Goal: Task Accomplishment & Management: Use online tool/utility

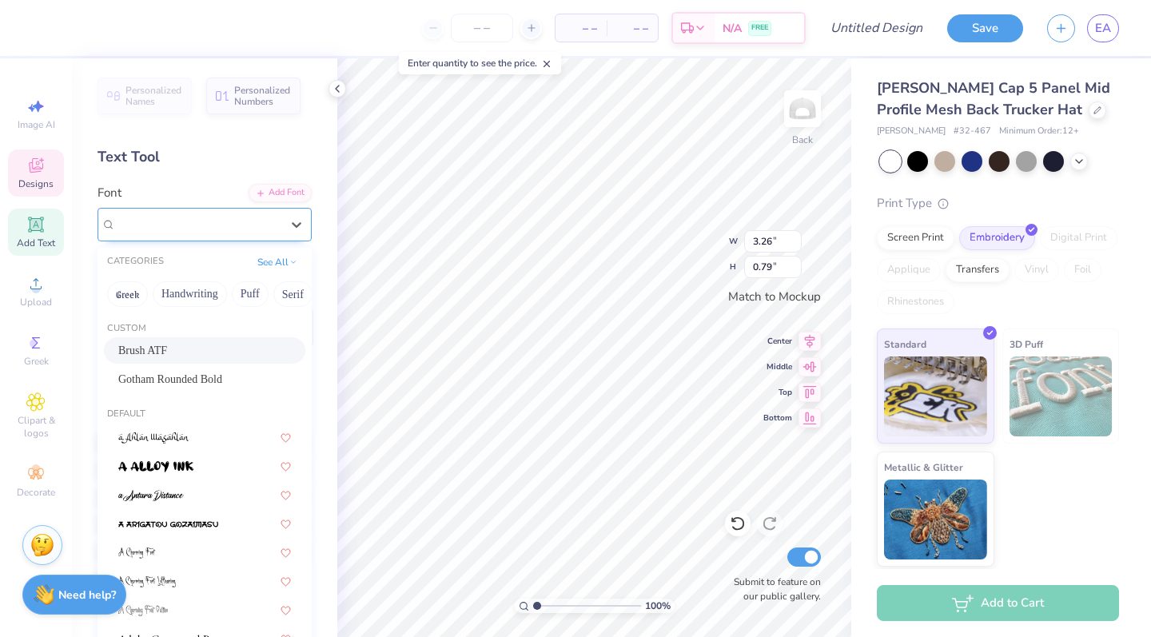
click at [171, 217] on div "Brush ATF" at bounding box center [198, 224] width 168 height 25
click at [226, 152] on div "Text Tool" at bounding box center [204, 157] width 214 height 22
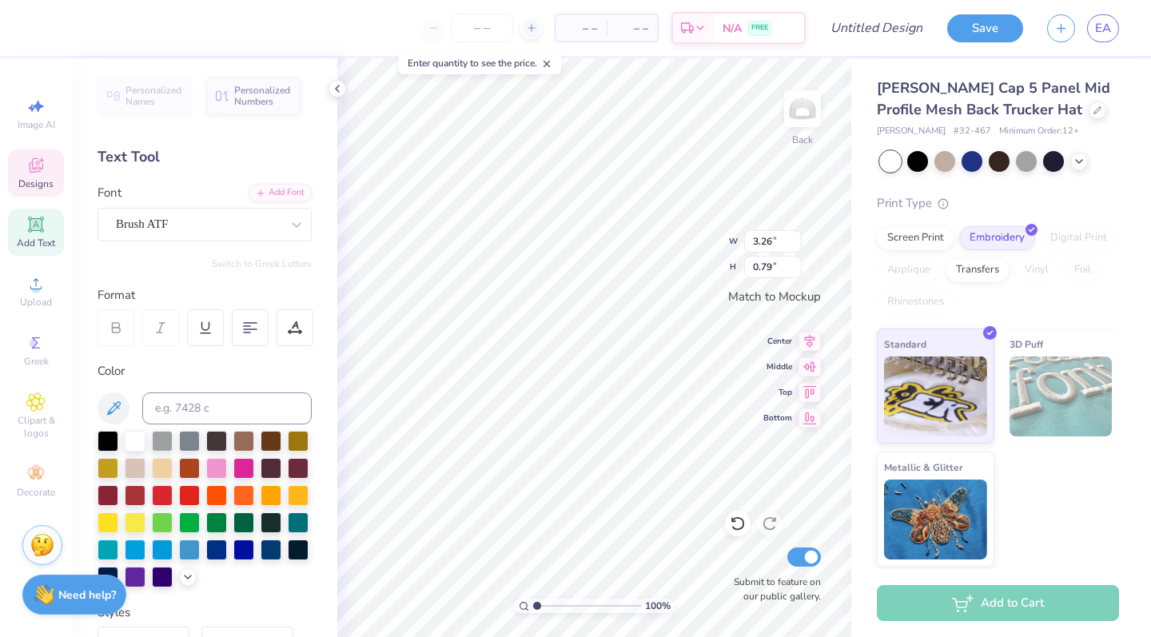
type textarea "B"
click at [292, 326] on icon at bounding box center [295, 325] width 7 height 8
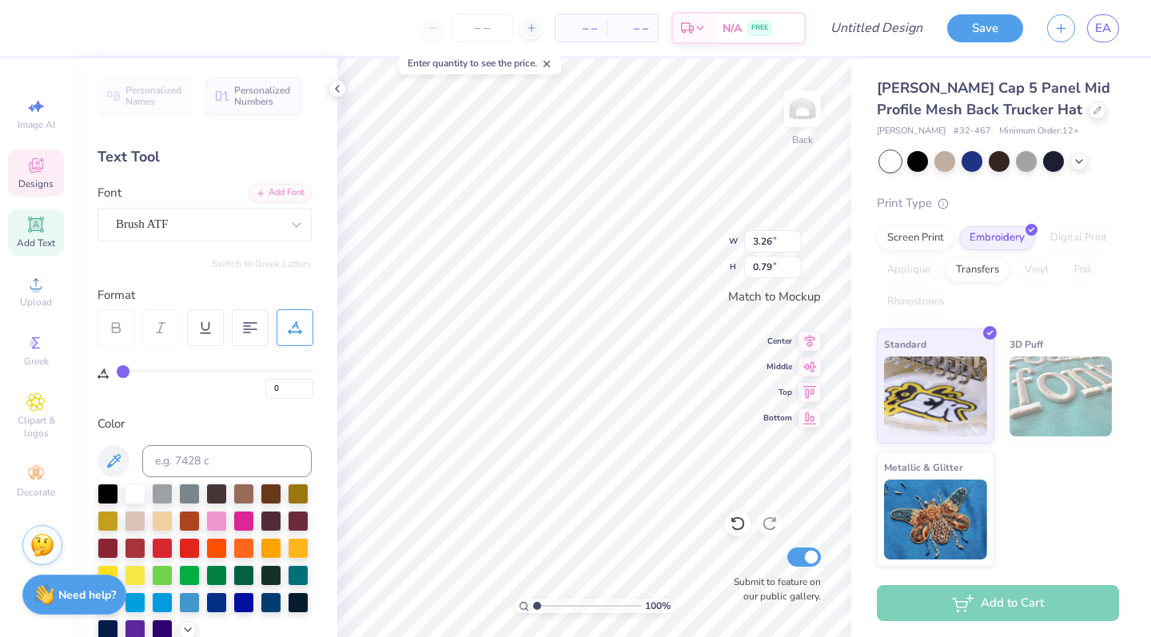
click at [292, 326] on icon at bounding box center [295, 325] width 7 height 8
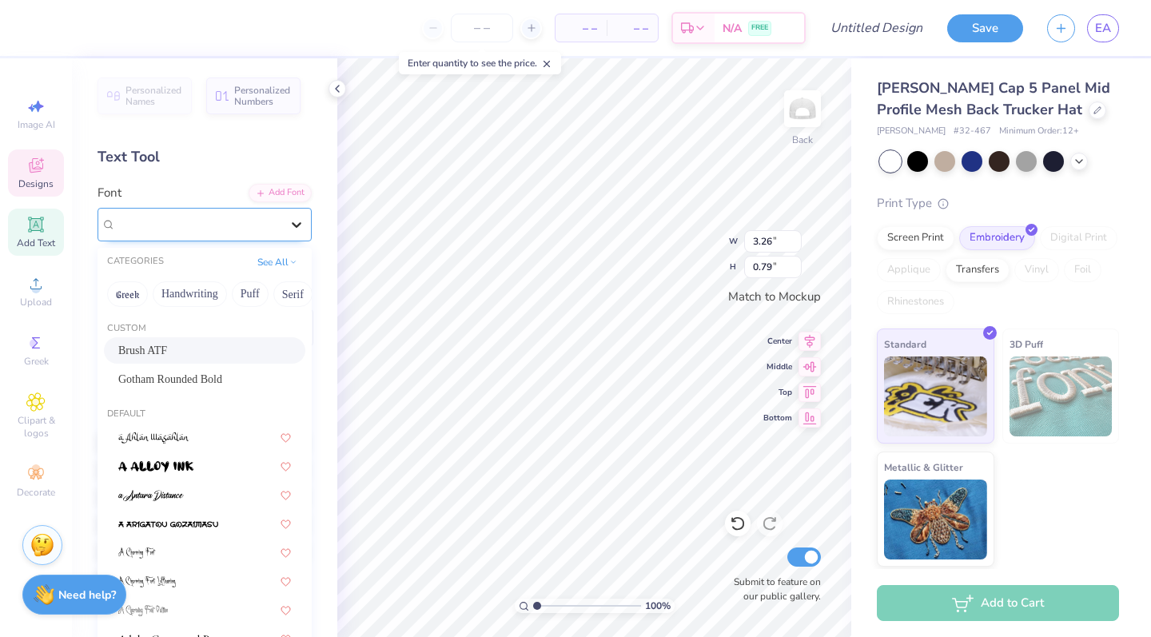
click at [298, 231] on icon at bounding box center [296, 225] width 16 height 16
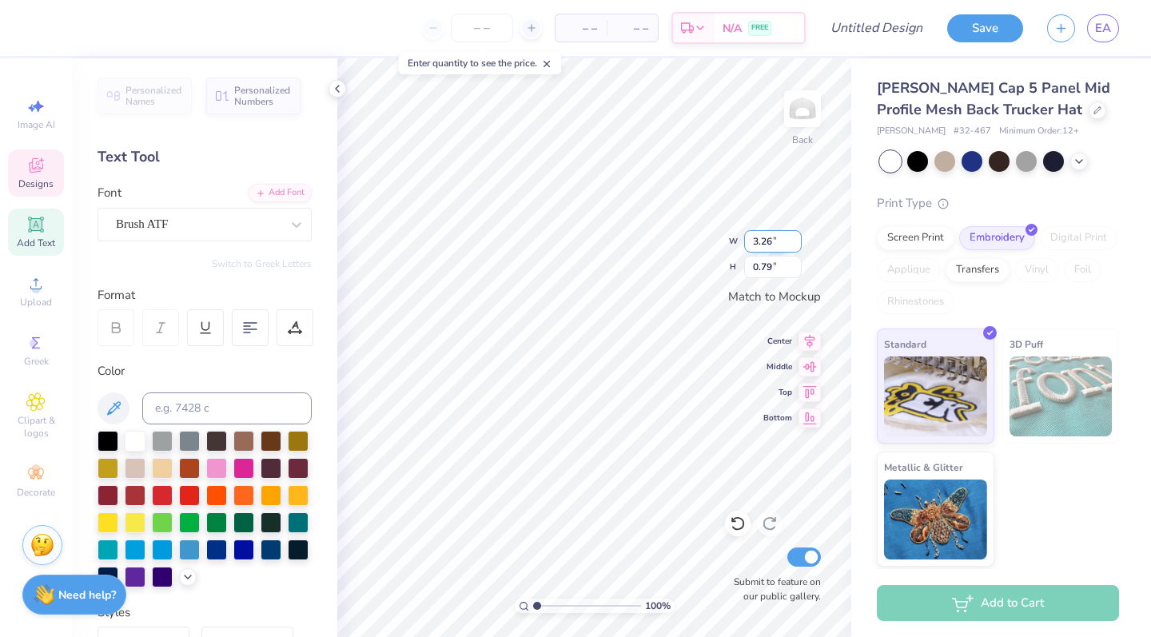
scroll to position [0, 0]
type textarea "ASA"
type input "1.78"
type input "0.63"
type input "2.17"
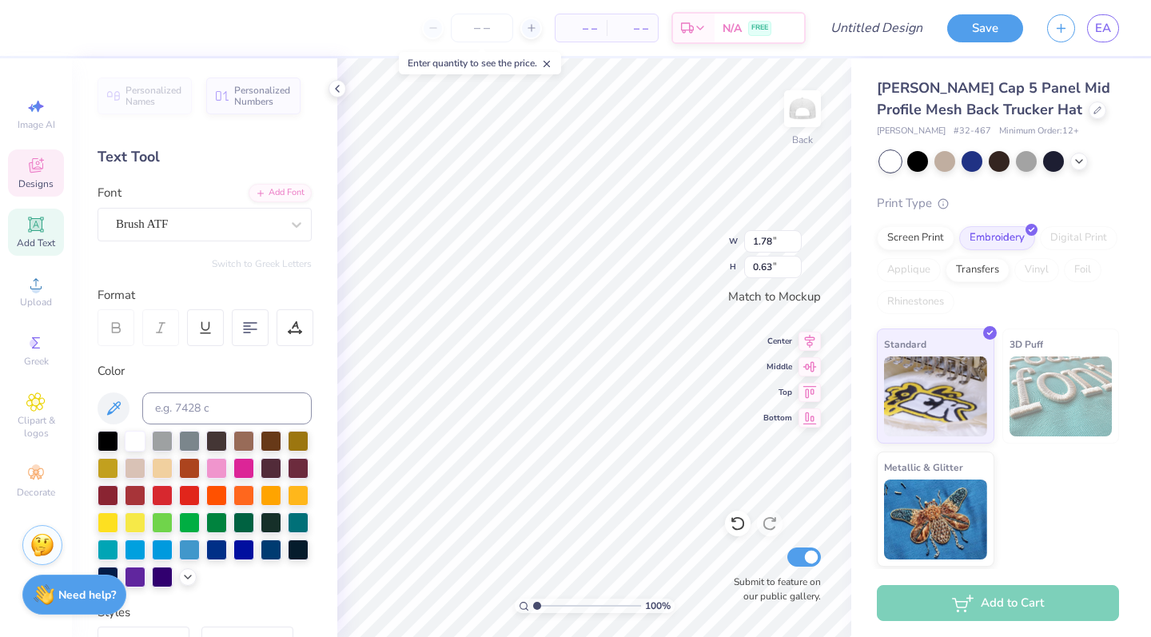
type input "1.47"
click at [38, 292] on circle at bounding box center [35, 288] width 9 height 9
click at [30, 297] on span "Upload" at bounding box center [36, 302] width 32 height 13
click at [33, 306] on span "Upload" at bounding box center [36, 302] width 32 height 13
click at [29, 291] on icon at bounding box center [35, 283] width 19 height 19
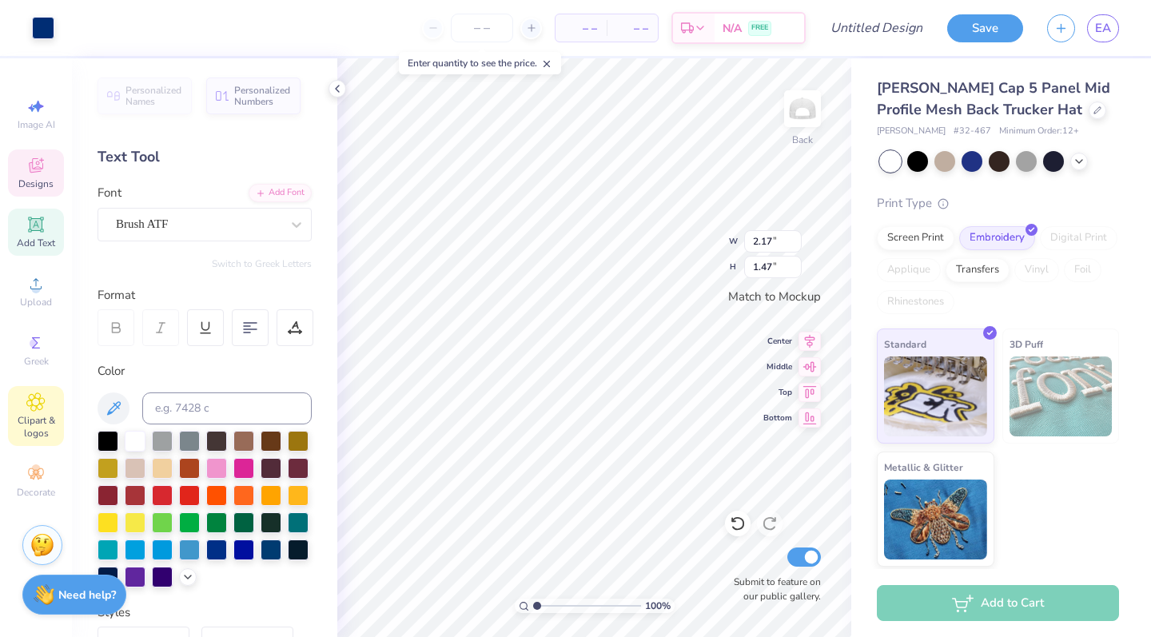
click at [39, 408] on icon at bounding box center [35, 401] width 18 height 19
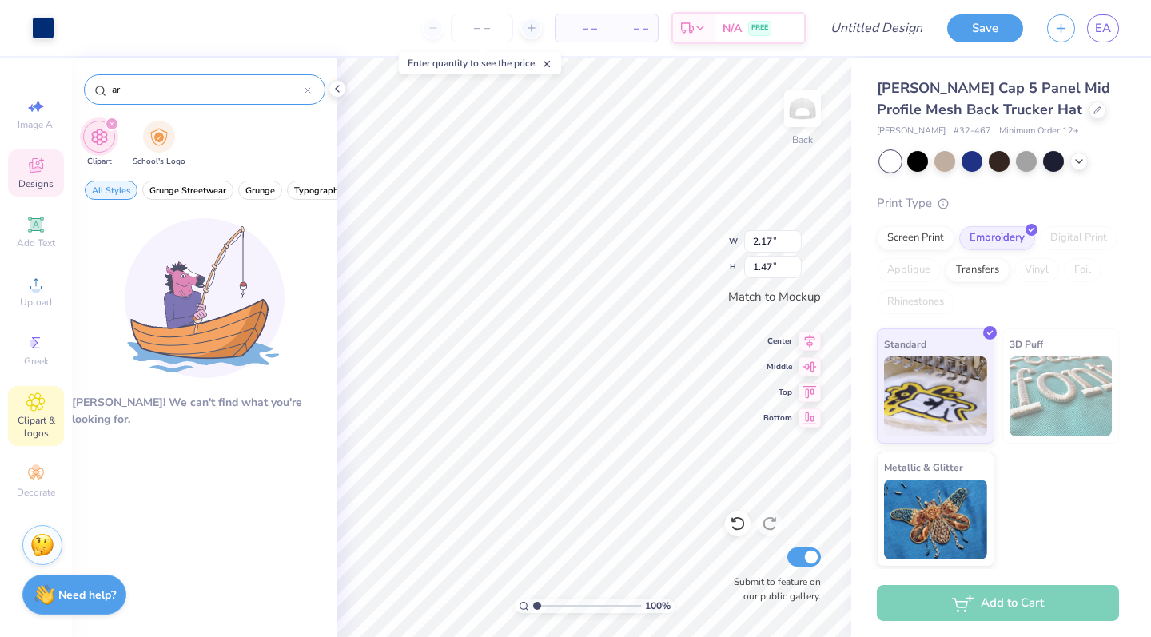
type input "a"
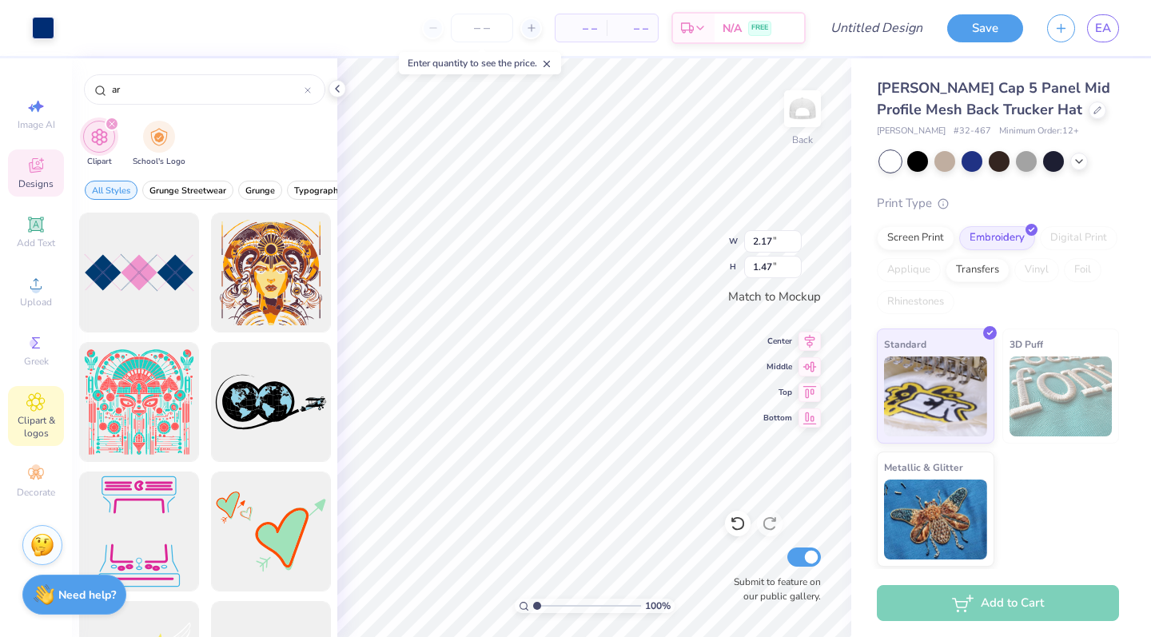
drag, startPoint x: 187, startPoint y: 86, endPoint x: 22, endPoint y: 79, distance: 165.5
click at [22, 79] on div "Art colors – – Per Item – – Total Est. Delivery N/A FREE Design Title Save EA I…" at bounding box center [575, 318] width 1151 height 637
type input "waves"
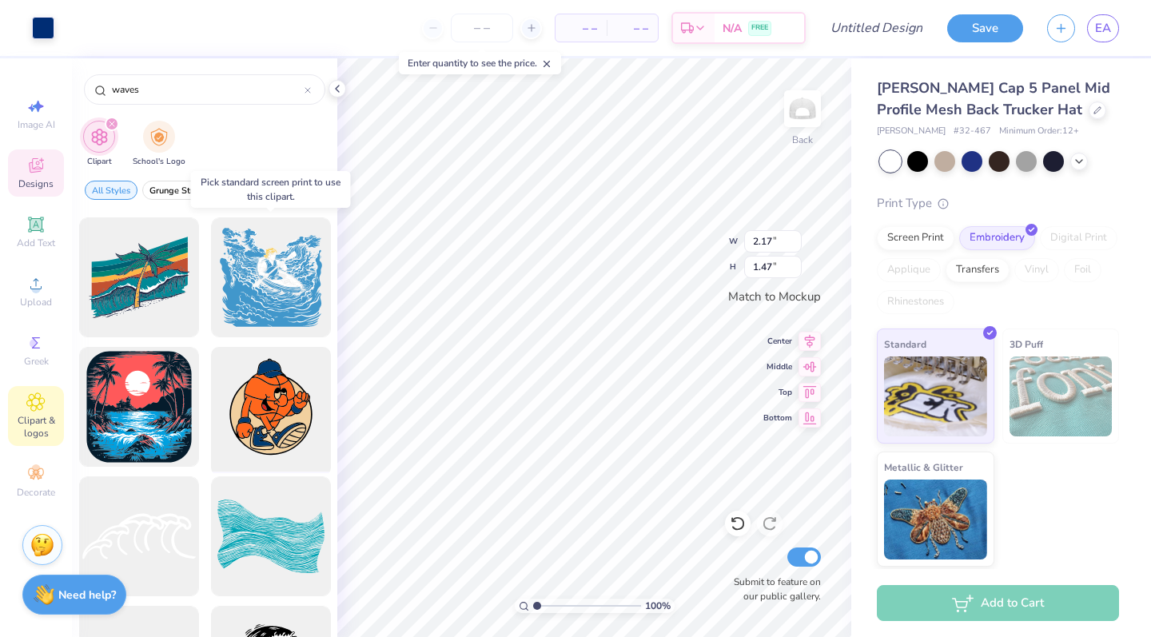
scroll to position [3514, 0]
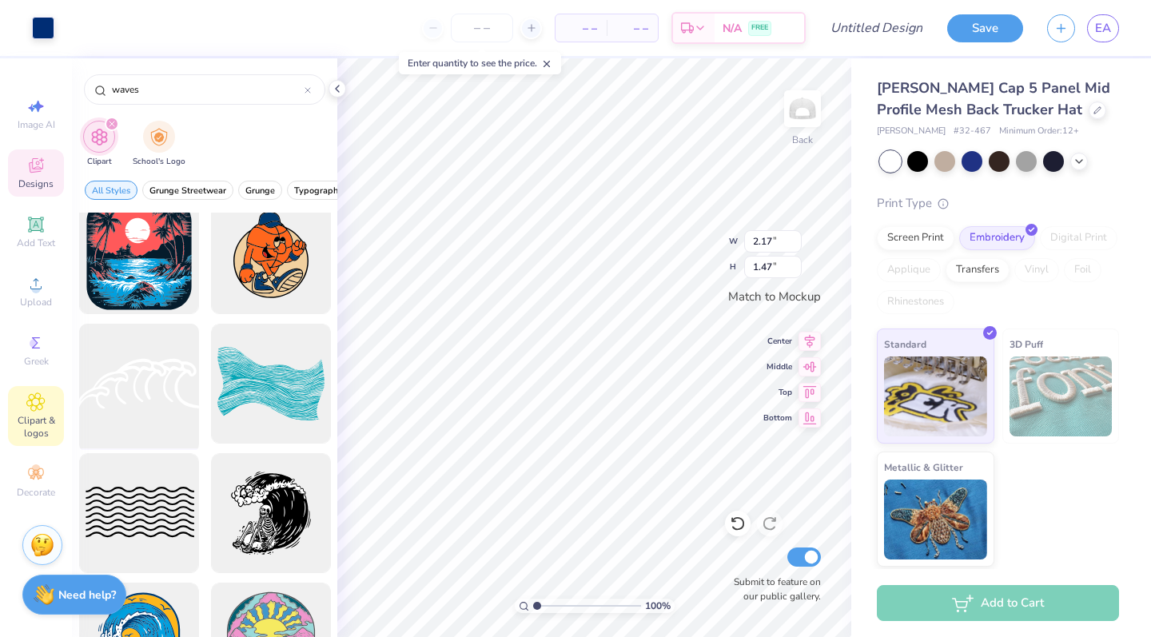
click at [160, 398] on div at bounding box center [139, 384] width 132 height 132
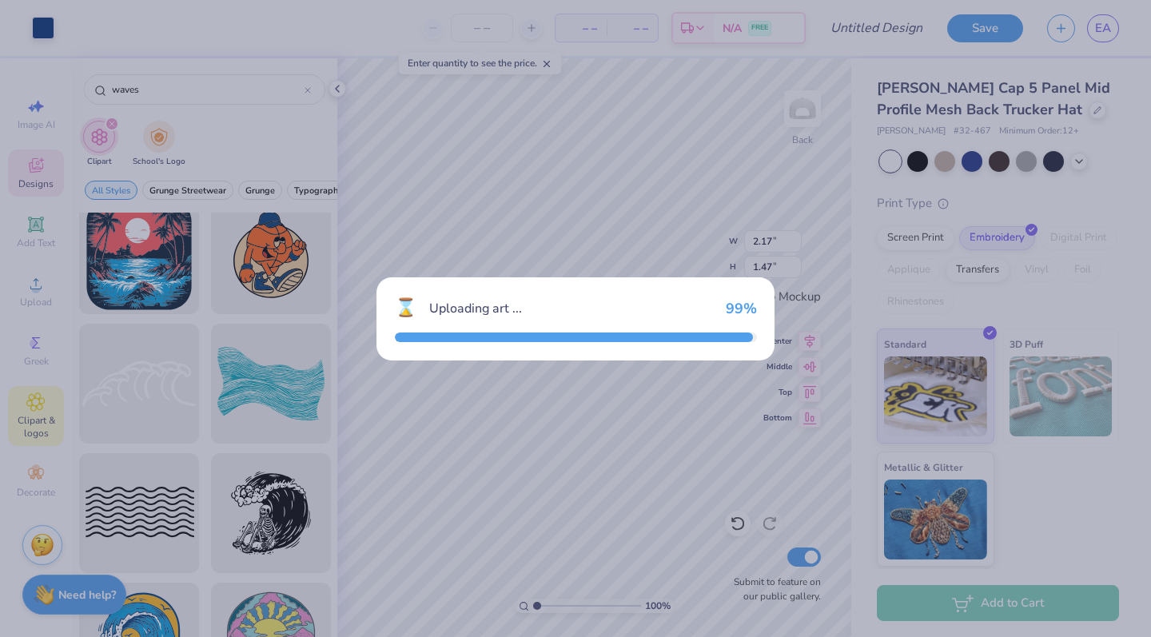
type input "4.96"
type input "1.99"
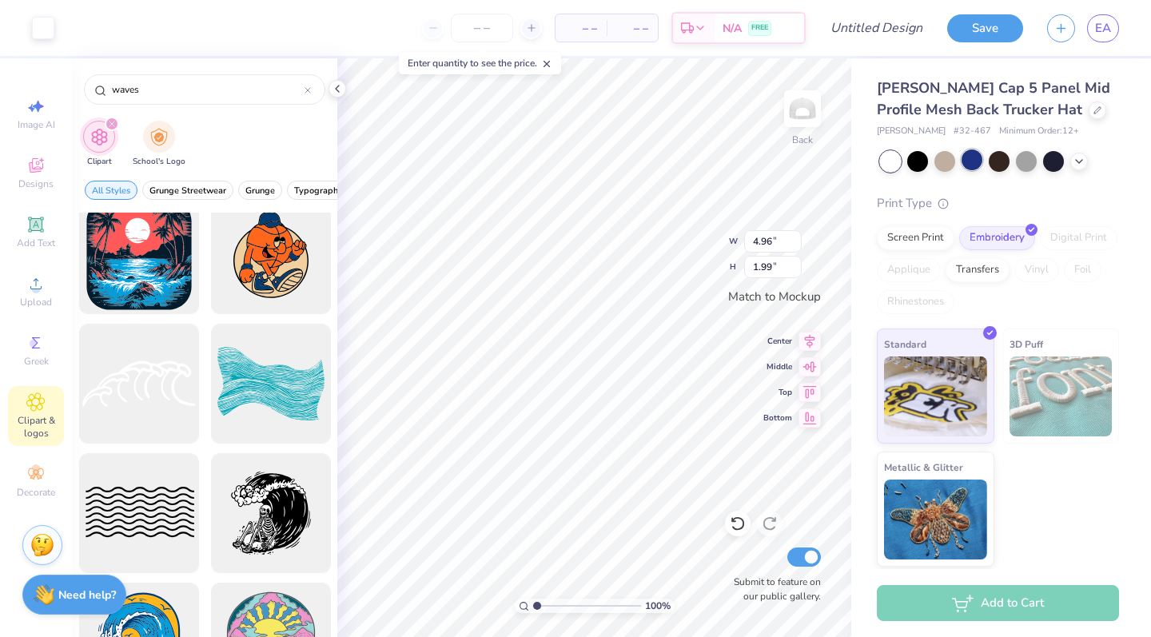
click at [978, 163] on div at bounding box center [971, 159] width 21 height 21
click at [973, 159] on div at bounding box center [971, 159] width 21 height 21
click at [886, 164] on div at bounding box center [890, 161] width 21 height 21
click at [37, 182] on span "Designs" at bounding box center [35, 183] width 35 height 13
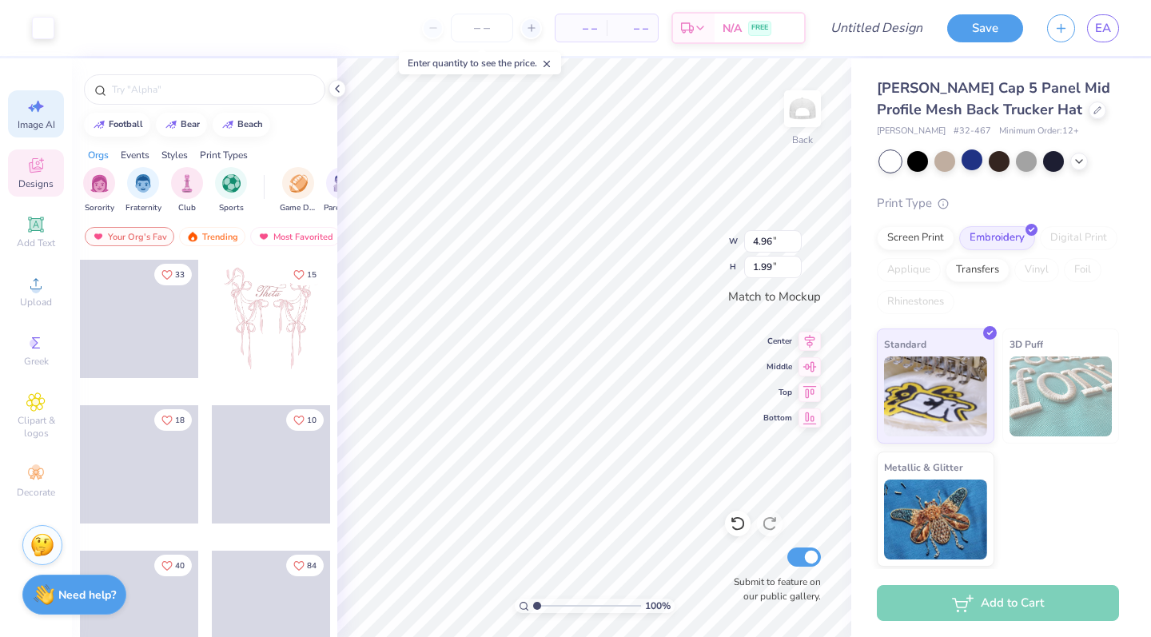
click at [36, 122] on span "Image AI" at bounding box center [37, 124] width 38 height 13
select select "4"
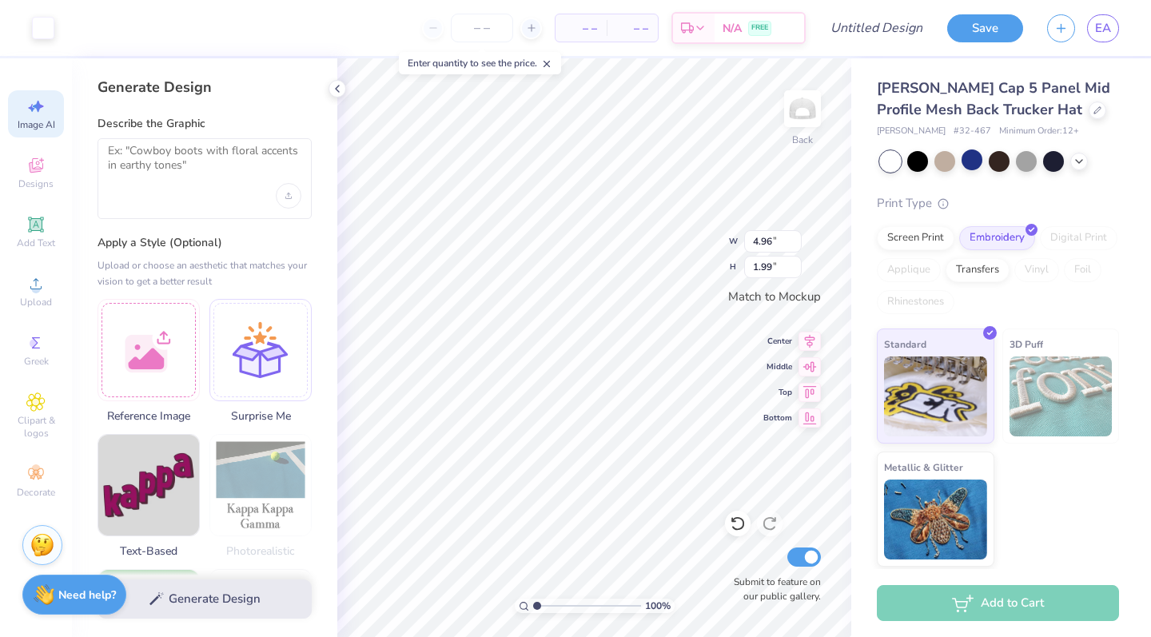
click at [1069, 165] on div at bounding box center [999, 161] width 239 height 21
click at [1081, 165] on icon at bounding box center [1078, 159] width 13 height 13
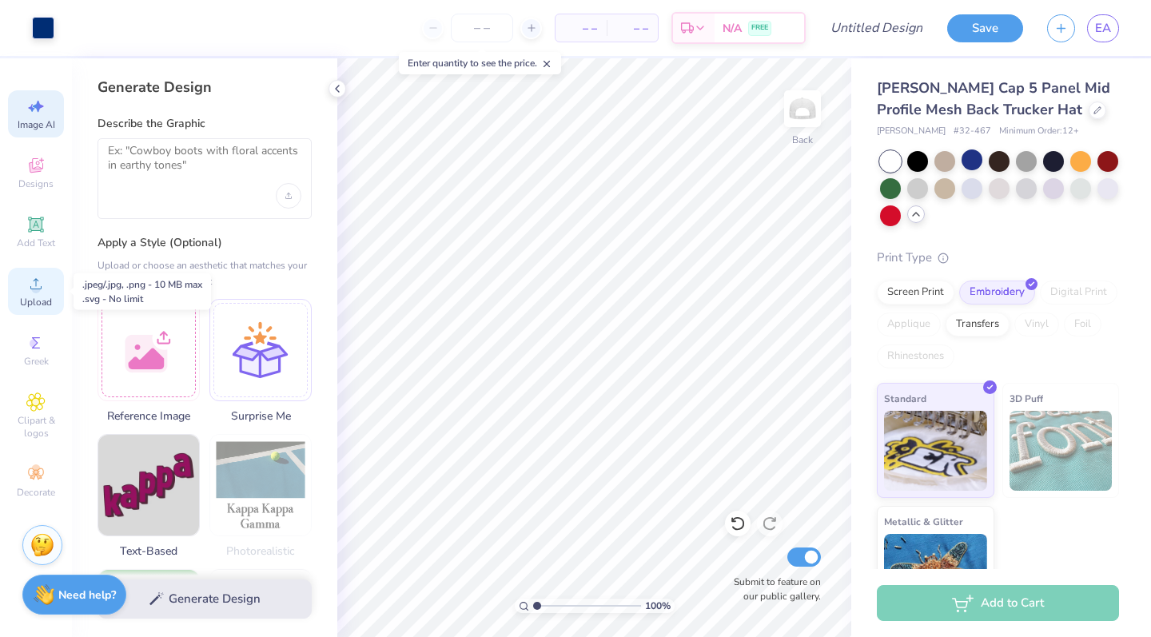
click at [34, 292] on circle at bounding box center [35, 288] width 9 height 9
click at [33, 408] on icon at bounding box center [35, 401] width 18 height 19
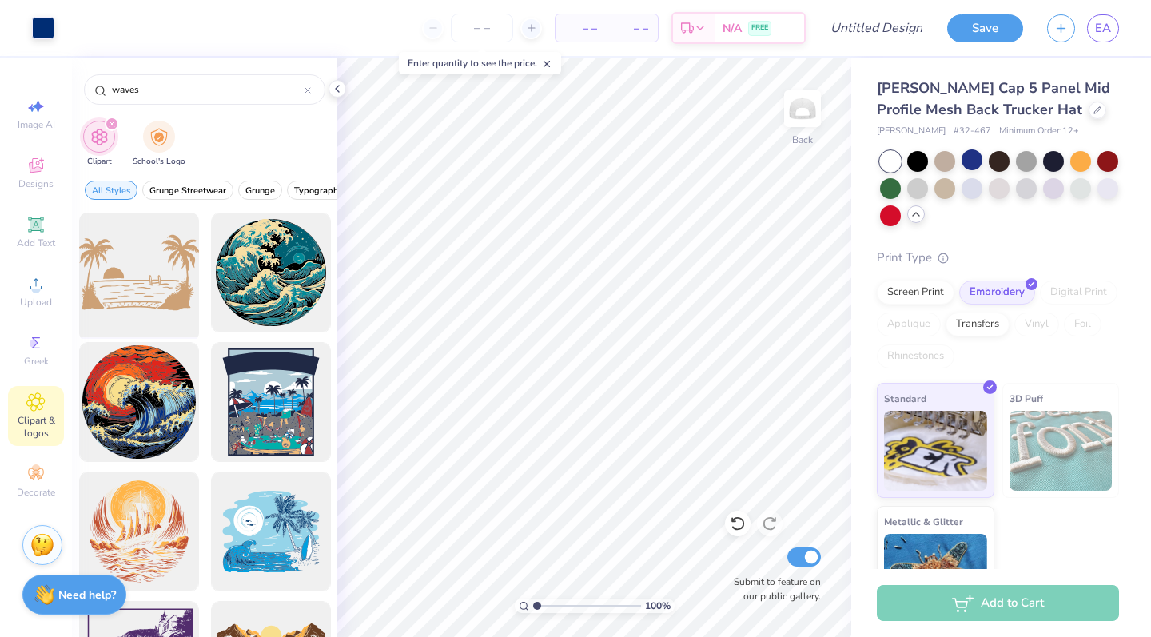
scroll to position [209, 0]
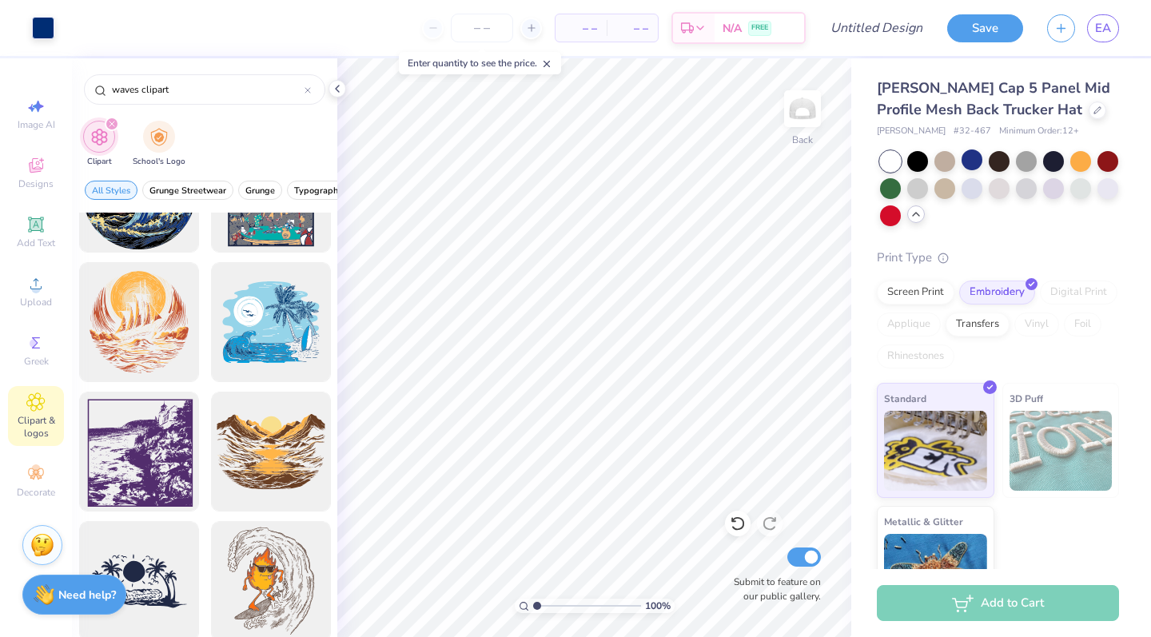
type input "waves clipart"
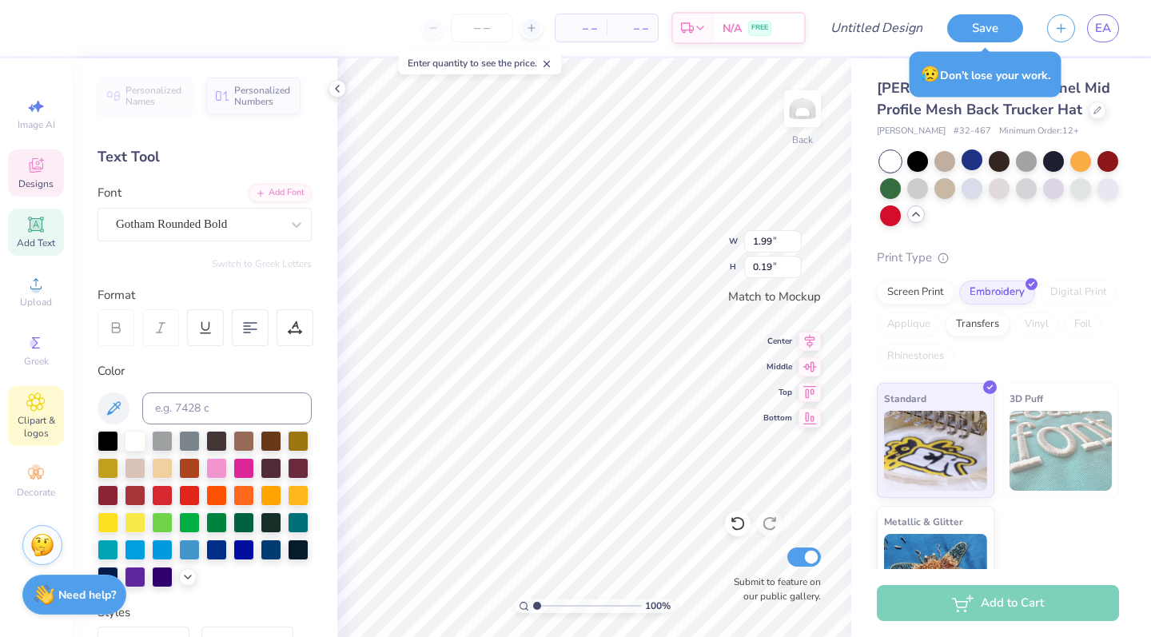
click at [44, 407] on icon at bounding box center [35, 401] width 18 height 19
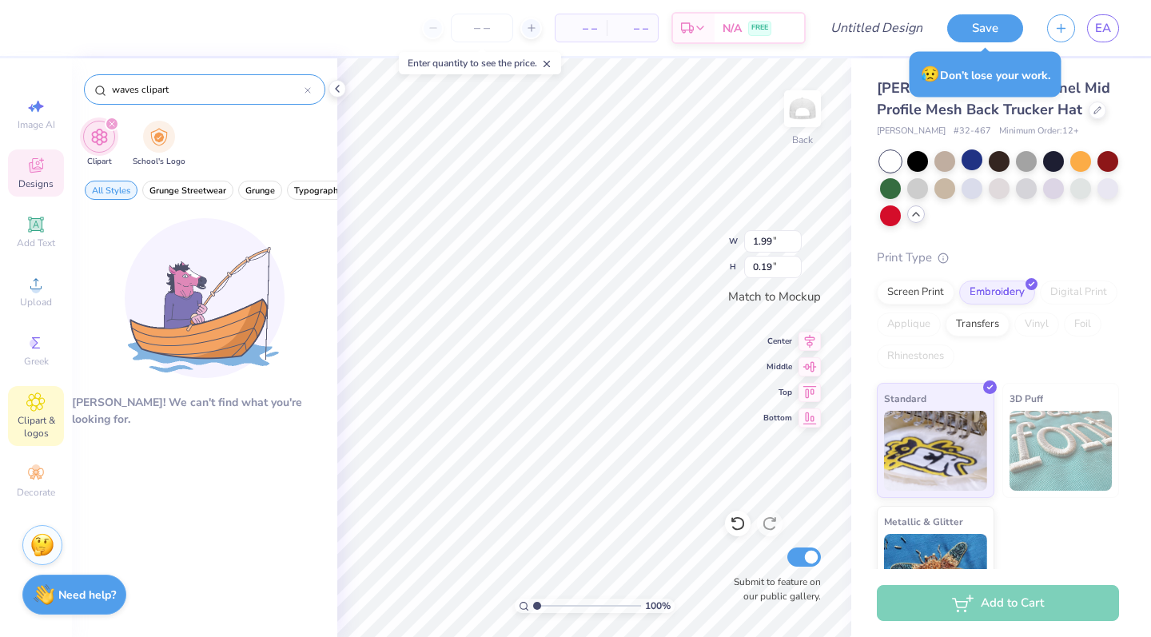
click at [214, 90] on input "waves clipart" at bounding box center [207, 90] width 194 height 16
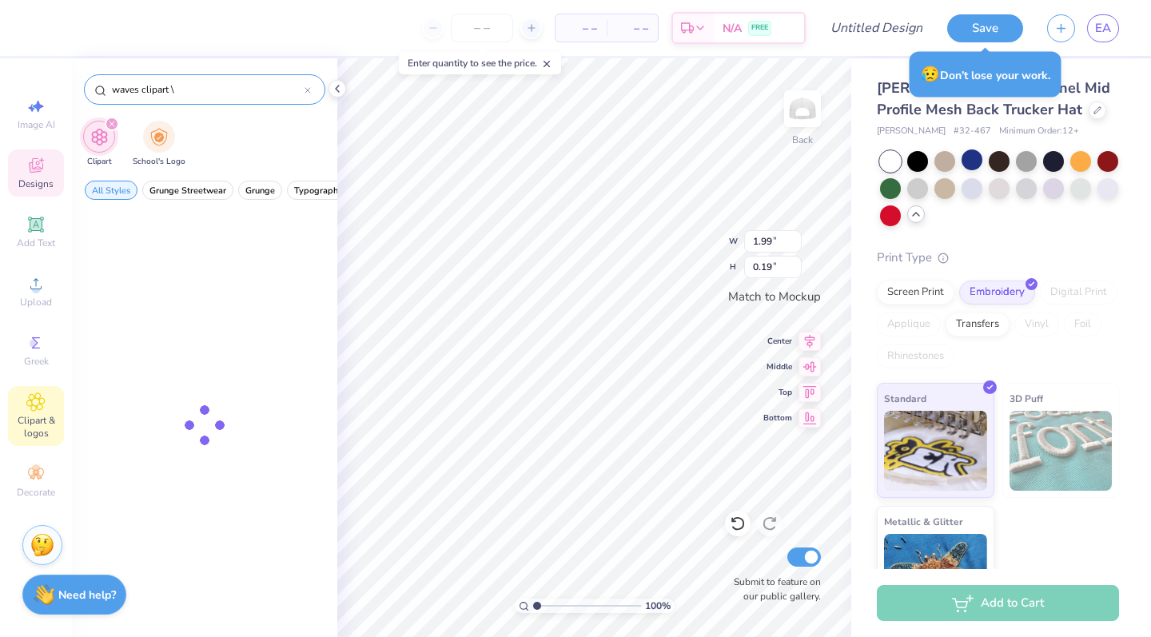
type input "waves clipart"
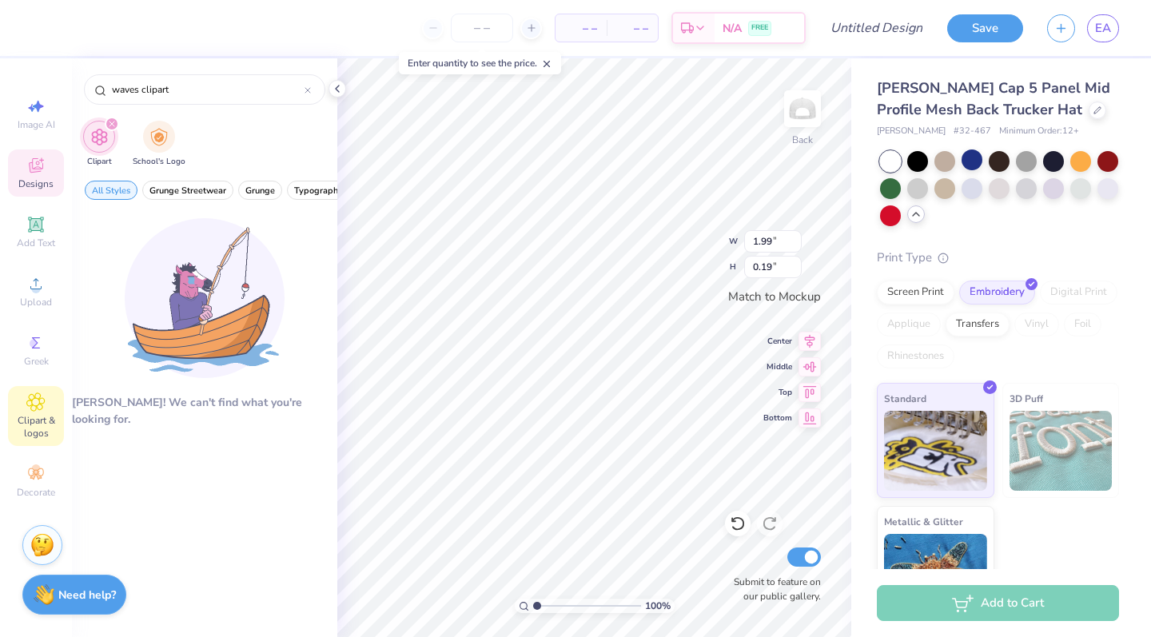
scroll to position [0, 0]
type textarea "P"
type textarea "2025-26"
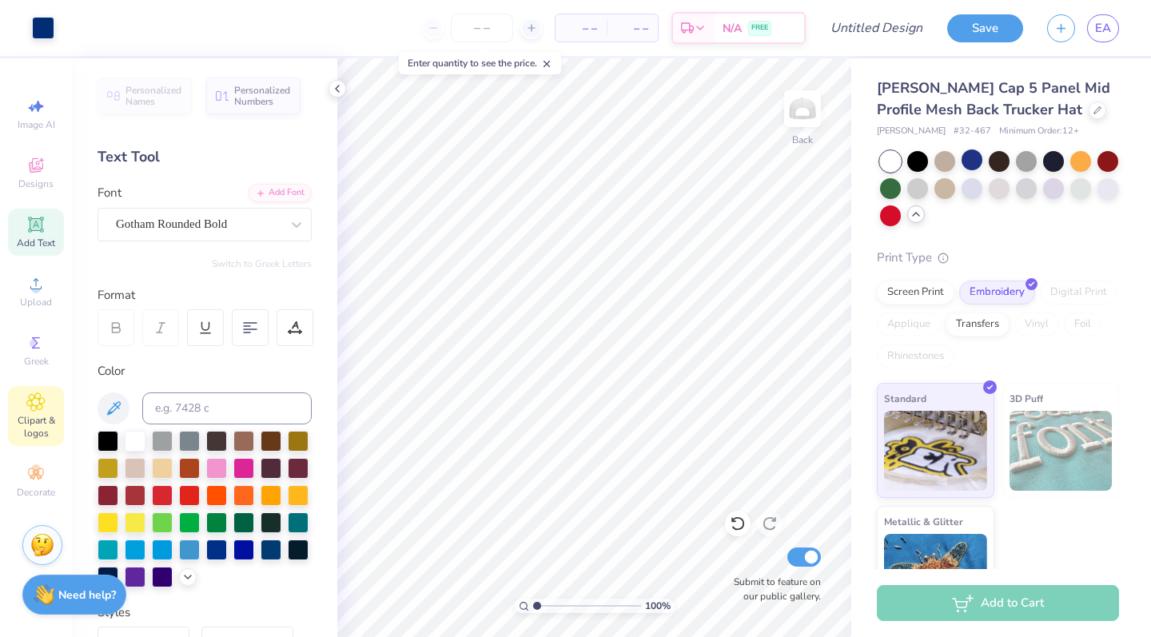
click at [42, 401] on icon at bounding box center [35, 401] width 18 height 19
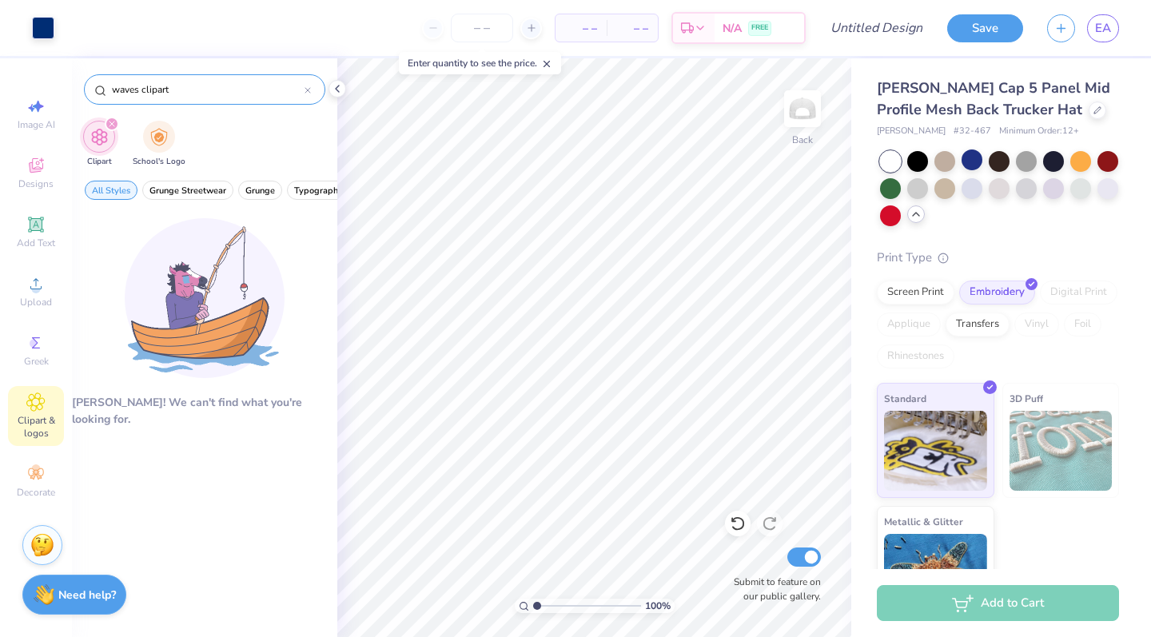
drag, startPoint x: 235, startPoint y: 86, endPoint x: 145, endPoint y: 81, distance: 90.4
click at [145, 81] on div "waves clipart" at bounding box center [204, 89] width 241 height 30
click at [148, 83] on input "waves clipart" at bounding box center [207, 90] width 194 height 16
drag, startPoint x: 183, startPoint y: 94, endPoint x: 145, endPoint y: 91, distance: 38.5
click at [145, 91] on input "waves clipart" at bounding box center [207, 90] width 194 height 16
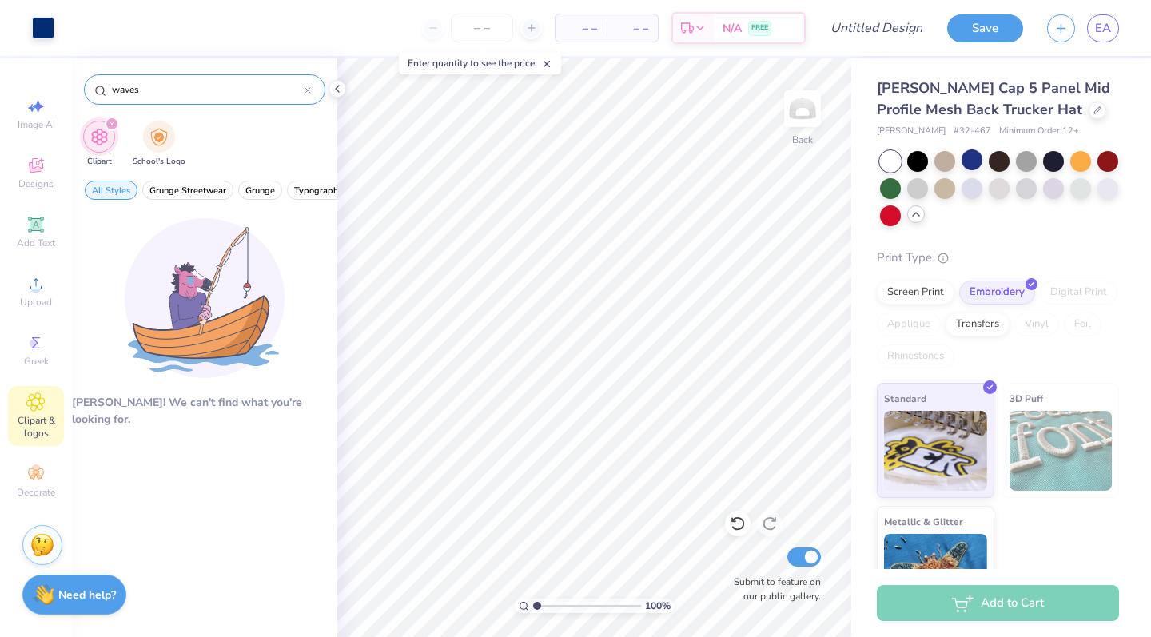
type input "waves"
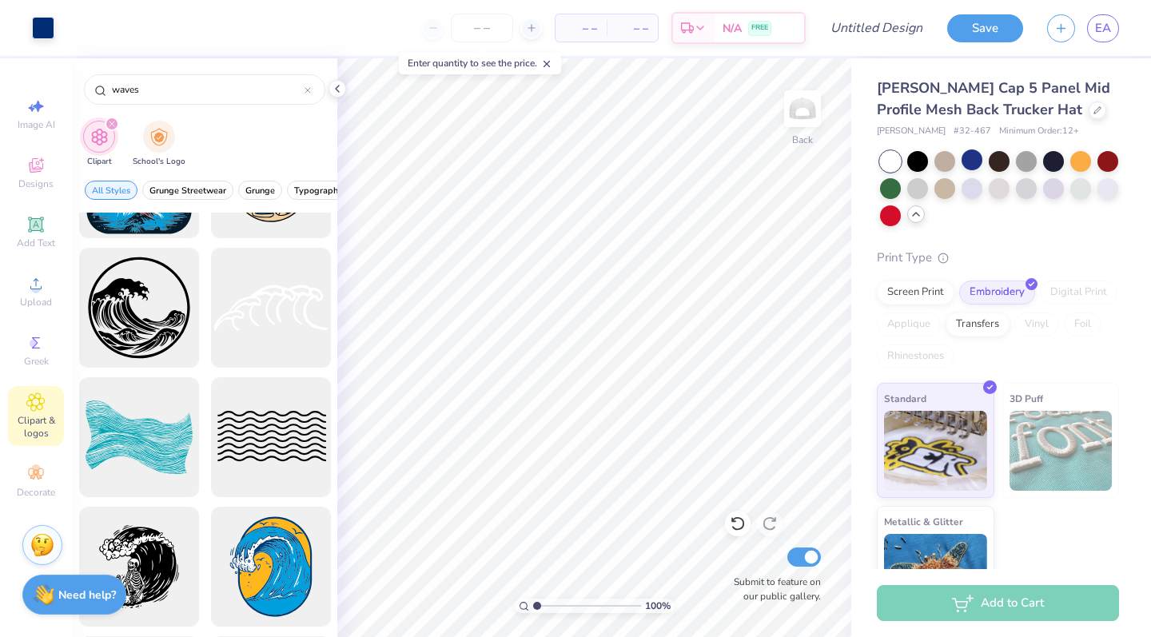
scroll to position [3522, 0]
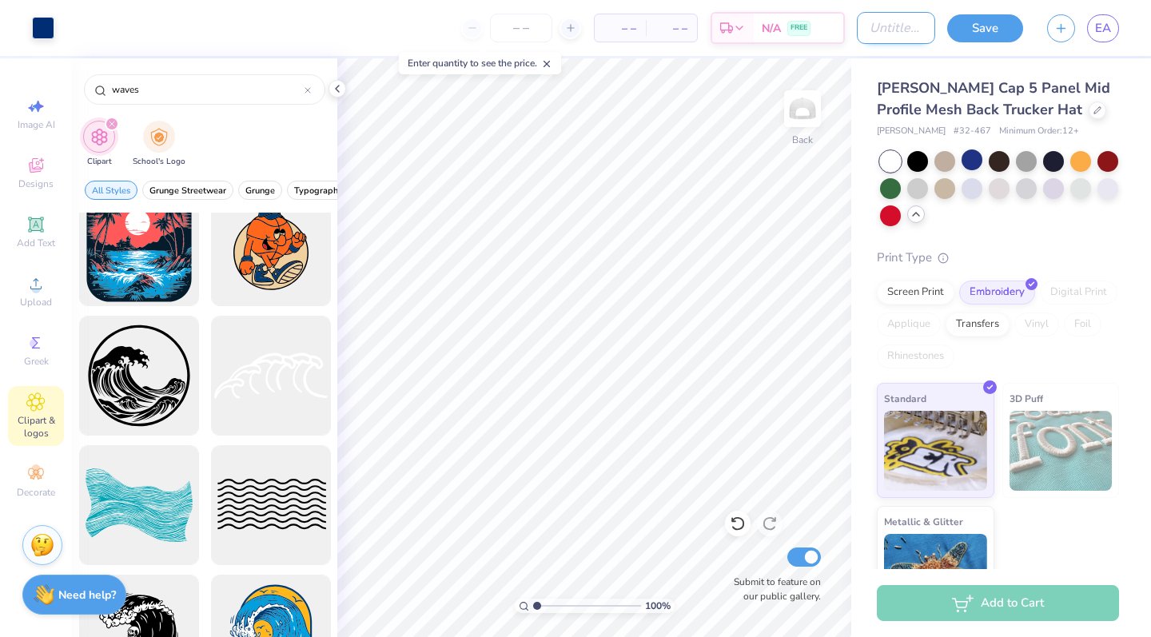
click at [879, 40] on input "Design Title" at bounding box center [896, 28] width 78 height 32
